Goal: Check status: Check status

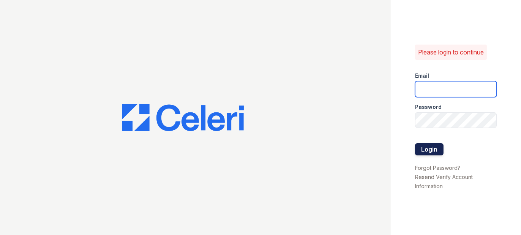
type input "[EMAIL_ADDRESS][DOMAIN_NAME]"
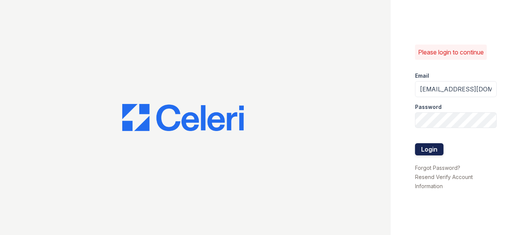
click at [437, 149] on button "Login" at bounding box center [429, 149] width 29 height 12
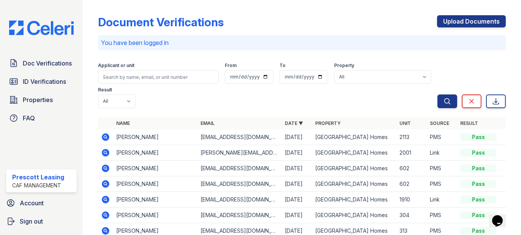
drag, startPoint x: 104, startPoint y: 137, endPoint x: 151, endPoint y: 133, distance: 47.0
click at [104, 137] on icon at bounding box center [105, 136] width 9 height 9
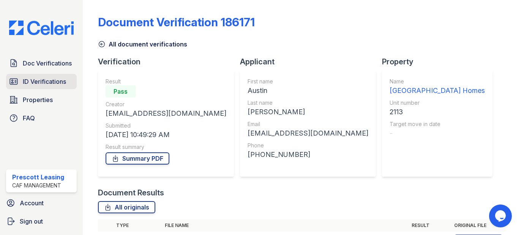
click at [30, 82] on span "ID Verifications" at bounding box center [44, 81] width 43 height 9
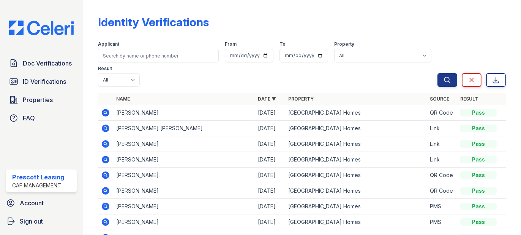
click at [105, 127] on icon at bounding box center [105, 128] width 2 height 2
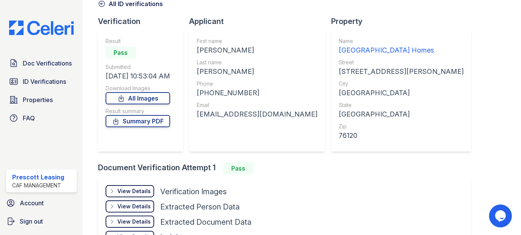
scroll to position [93, 0]
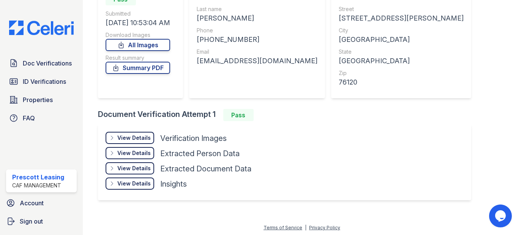
click at [143, 141] on div "View Details Details" at bounding box center [130, 138] width 49 height 12
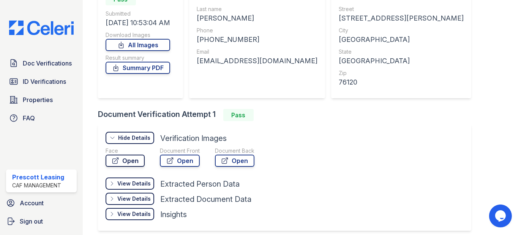
click at [135, 162] on link "Open" at bounding box center [125, 160] width 39 height 12
click at [120, 67] on icon at bounding box center [116, 68] width 8 height 8
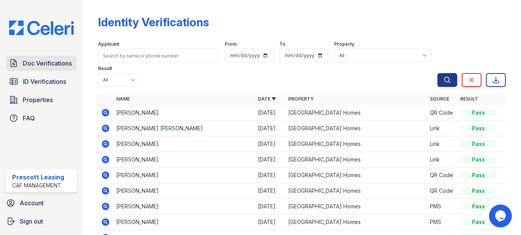
drag, startPoint x: 44, startPoint y: 81, endPoint x: 50, endPoint y: 70, distance: 12.8
click at [44, 81] on span "ID Verifications" at bounding box center [44, 81] width 43 height 9
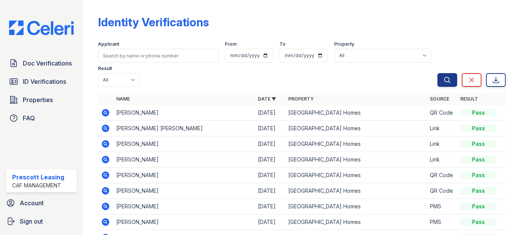
click at [53, 63] on span "Doc Verifications" at bounding box center [47, 63] width 49 height 9
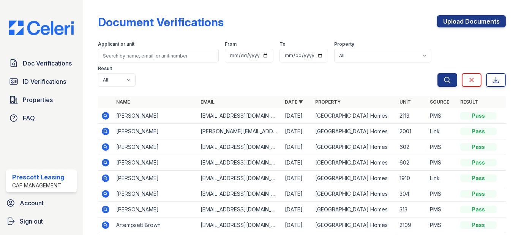
click at [106, 114] on icon at bounding box center [105, 115] width 2 height 2
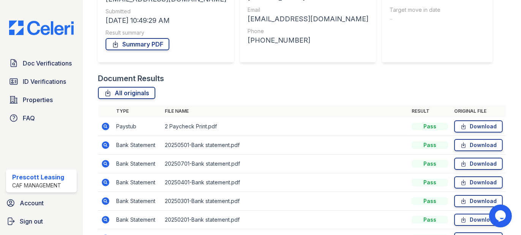
scroll to position [215, 0]
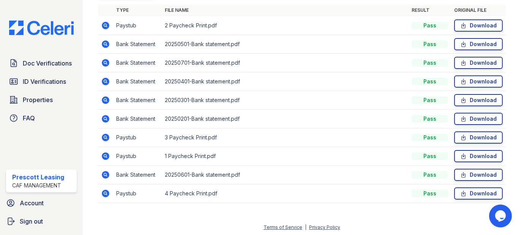
click at [108, 154] on icon at bounding box center [106, 156] width 8 height 8
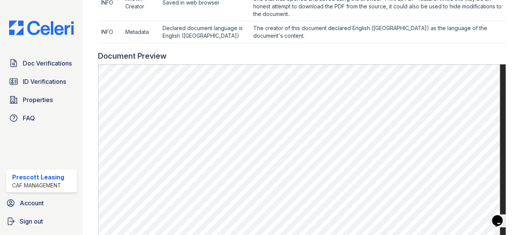
scroll to position [266, 0]
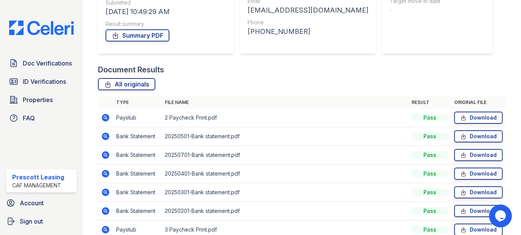
scroll to position [215, 0]
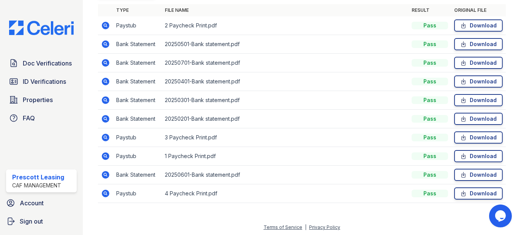
click at [108, 190] on icon at bounding box center [106, 193] width 8 height 8
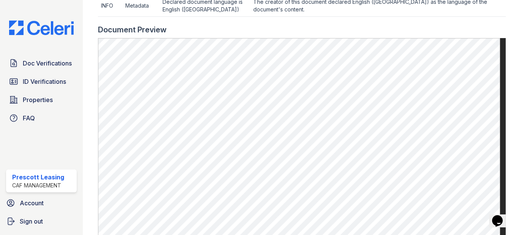
scroll to position [342, 0]
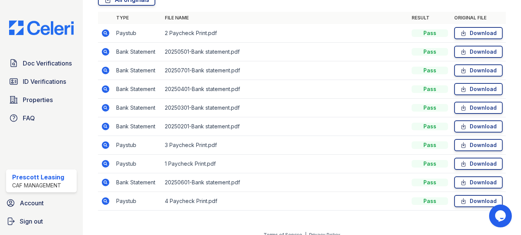
scroll to position [215, 0]
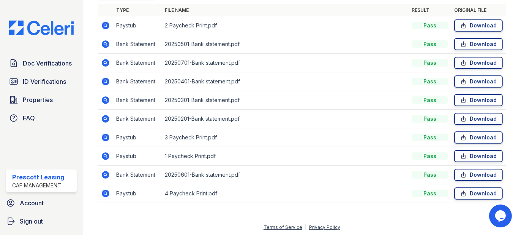
click at [107, 152] on icon at bounding box center [106, 156] width 8 height 8
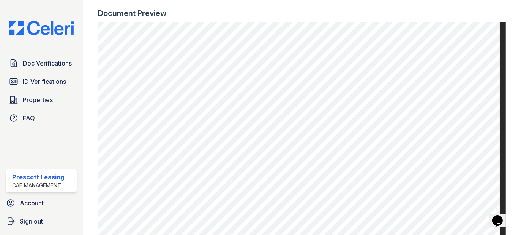
scroll to position [342, 0]
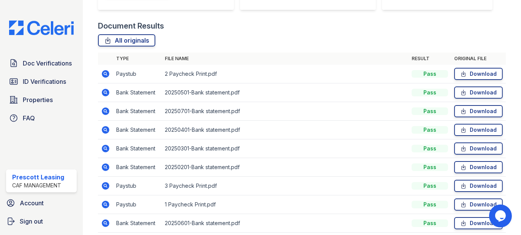
scroll to position [190, 0]
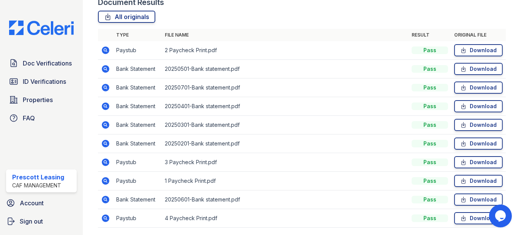
click at [105, 159] on icon at bounding box center [106, 162] width 8 height 8
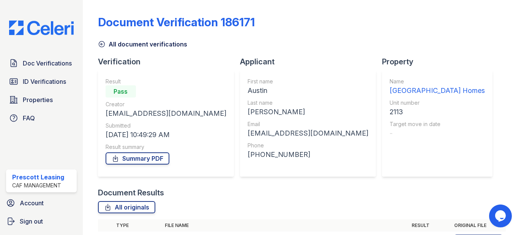
scroll to position [190, 0]
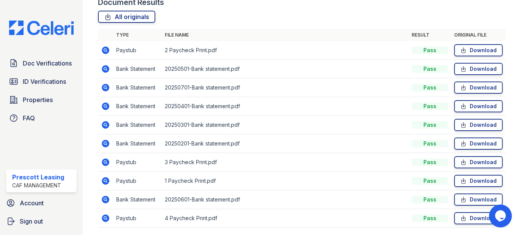
click at [105, 50] on icon at bounding box center [105, 50] width 2 height 2
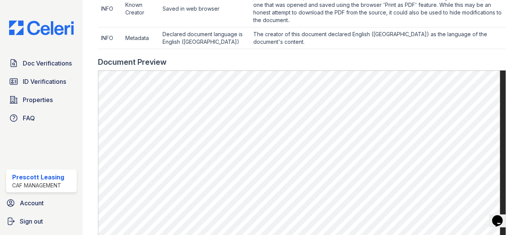
scroll to position [304, 0]
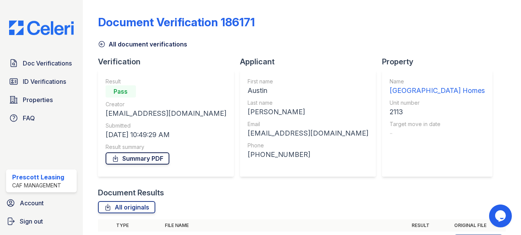
click at [127, 163] on link "Summary PDF" at bounding box center [138, 158] width 64 height 12
drag, startPoint x: 10, startPoint y: 9, endPoint x: 9, endPoint y: 2, distance: 7.6
click at [10, 9] on div "Doc Verifications ID Verifications Properties FAQ Prescott Leasing CAF Manageme…" at bounding box center [41, 117] width 83 height 235
